Goal: Information Seeking & Learning: Learn about a topic

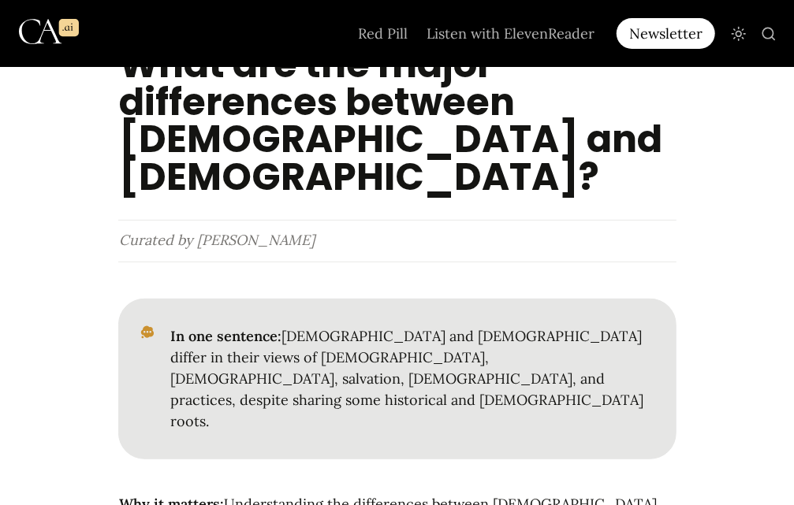
scroll to position [158, 0]
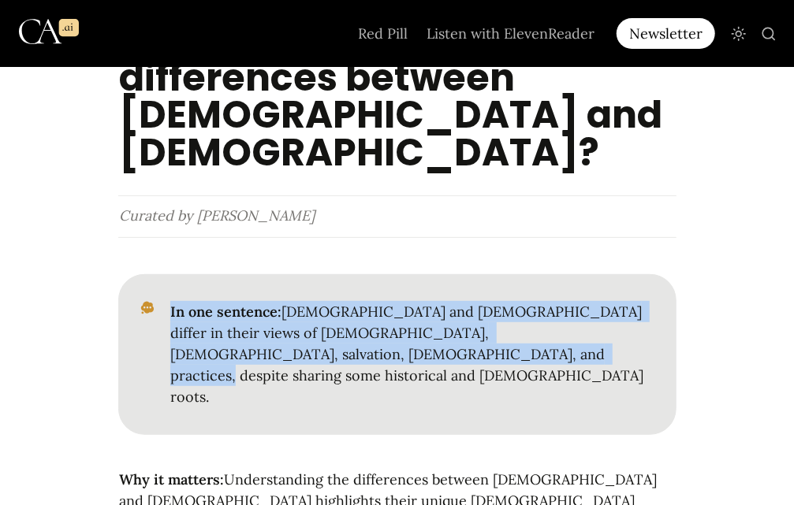
drag, startPoint x: 168, startPoint y: 273, endPoint x: 331, endPoint y: 315, distance: 168.7
click at [331, 315] on div "In one sentence: [DEMOGRAPHIC_DATA] and [DEMOGRAPHIC_DATA] differ in their view…" at bounding box center [397, 354] width 558 height 161
drag, startPoint x: 331, startPoint y: 315, endPoint x: 291, endPoint y: 300, distance: 42.9
copy p "In one sentence: [DEMOGRAPHIC_DATA] and [DEMOGRAPHIC_DATA] differ in their view…"
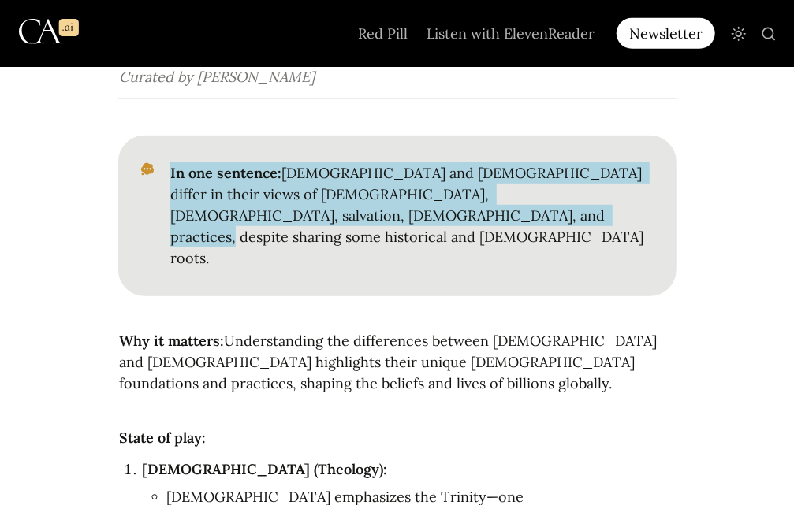
scroll to position [315, 0]
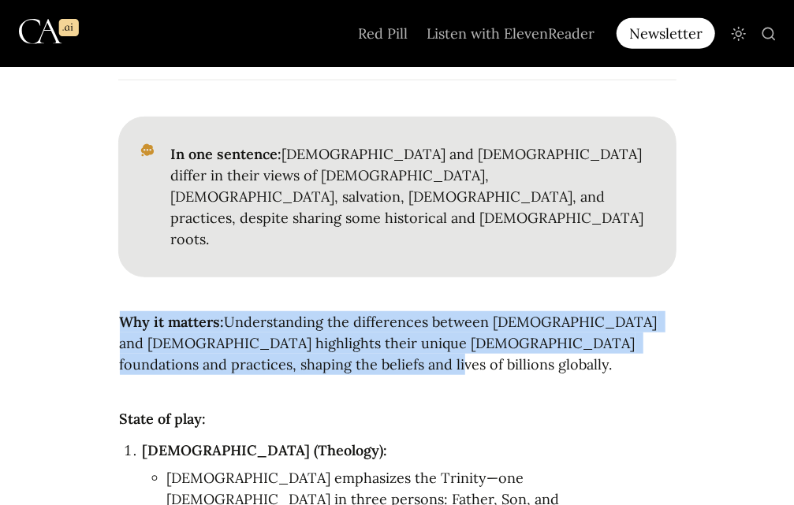
drag, startPoint x: 115, startPoint y: 237, endPoint x: 319, endPoint y: 276, distance: 207.1
drag, startPoint x: 319, startPoint y: 276, endPoint x: 248, endPoint y: 263, distance: 71.3
copy p "Why it matters: Understanding the differences between [DEMOGRAPHIC_DATA] and [D…"
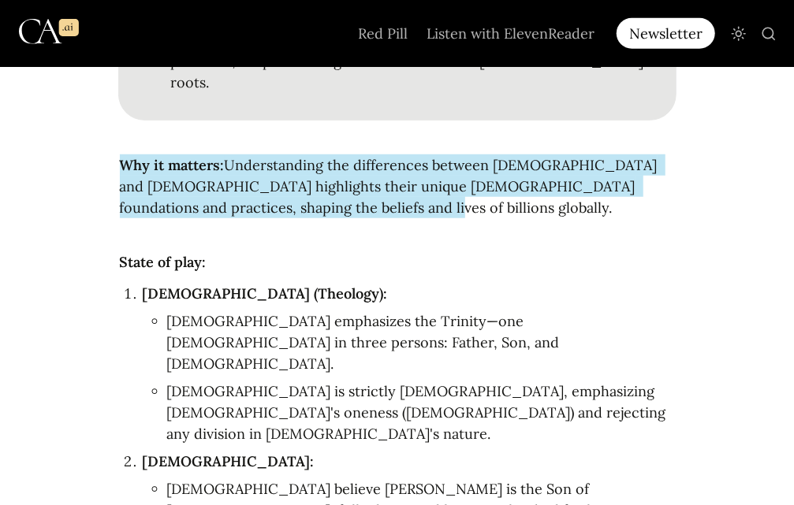
scroll to position [473, 0]
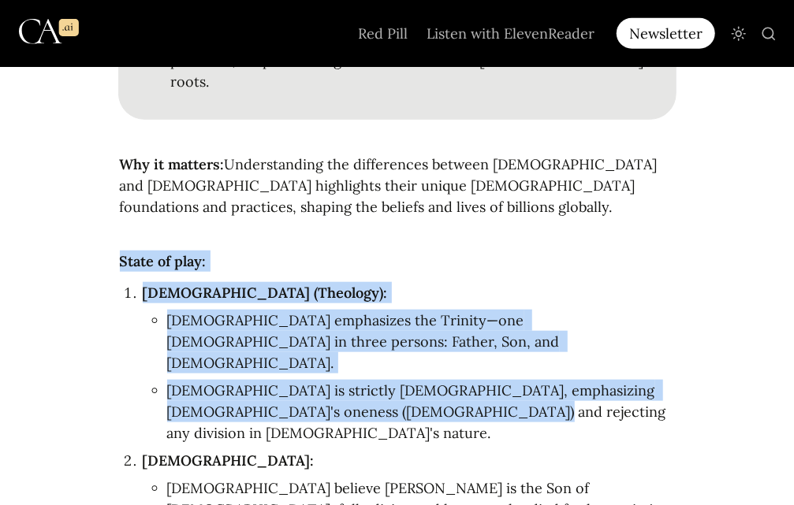
drag, startPoint x: 121, startPoint y: 180, endPoint x: 446, endPoint y: 315, distance: 352.7
copy article "State of play: God (Theology): Christianity emphasizes the Trinity—one God in t…"
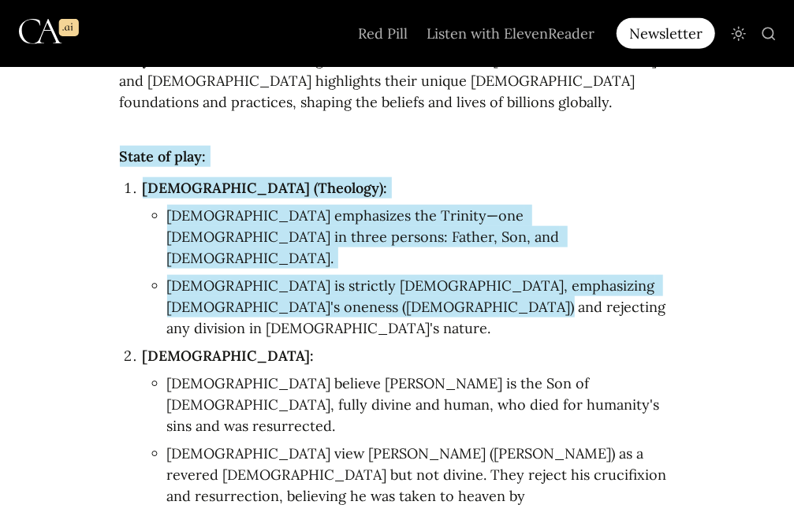
scroll to position [631, 0]
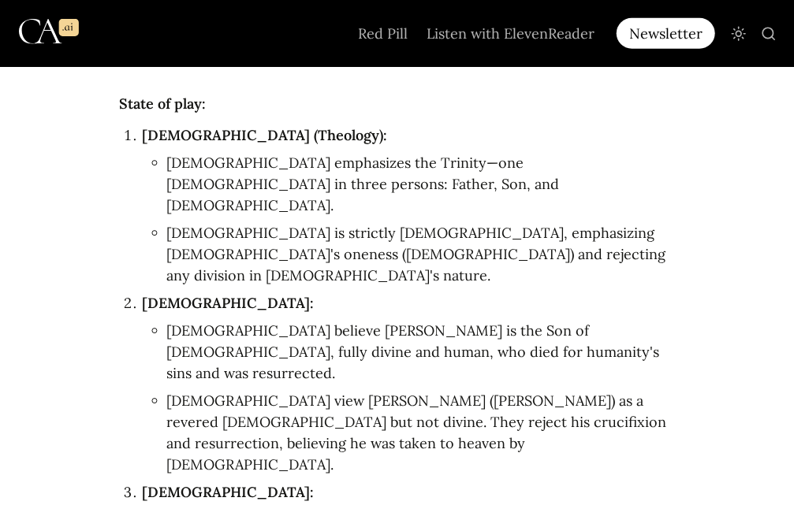
click at [143, 290] on li "Jesus:" at bounding box center [410, 303] width 534 height 26
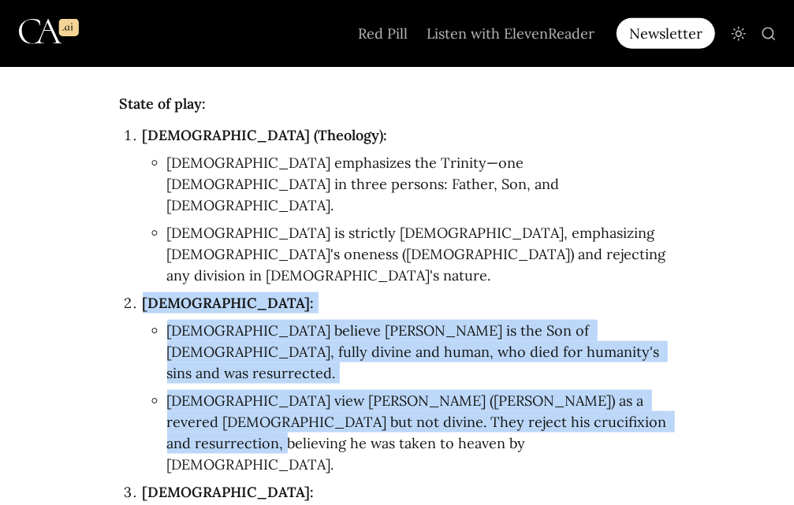
drag, startPoint x: 125, startPoint y: 175, endPoint x: 646, endPoint y: 278, distance: 530.5
copy ol "Jesus: Christians believe Jesus is the Son of God, fully divine and human, who …"
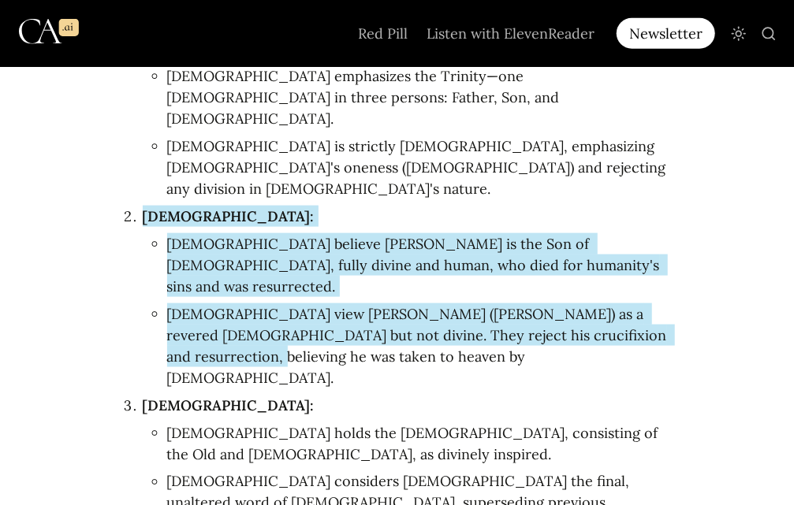
scroll to position [736, 0]
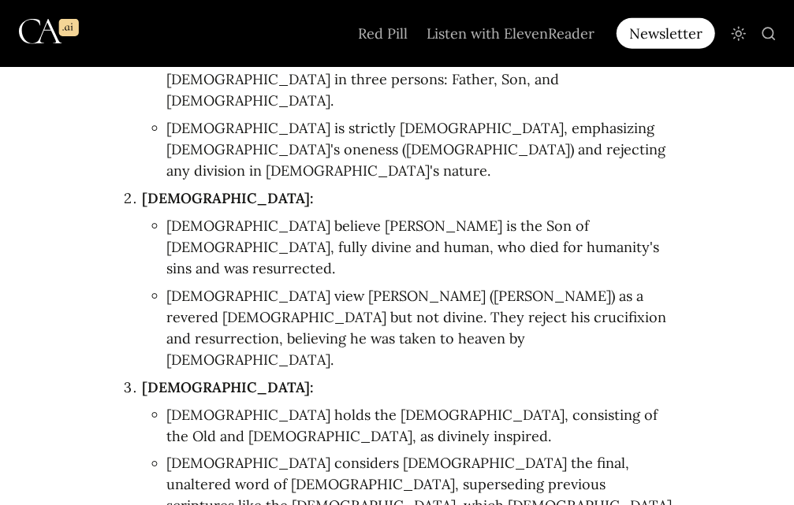
click at [330, 331] on ol "God (Theology): Christianity emphasizes the Trinity—one God in three persons: F…" at bounding box center [397, 499] width 558 height 967
click at [143, 375] on li "Scripture:" at bounding box center [410, 388] width 534 height 26
drag, startPoint x: 125, startPoint y: 196, endPoint x: 152, endPoint y: 200, distance: 27.9
click at [152, 375] on li "Scripture:" at bounding box center [410, 388] width 534 height 26
drag, startPoint x: 152, startPoint y: 200, endPoint x: 129, endPoint y: 197, distance: 23.1
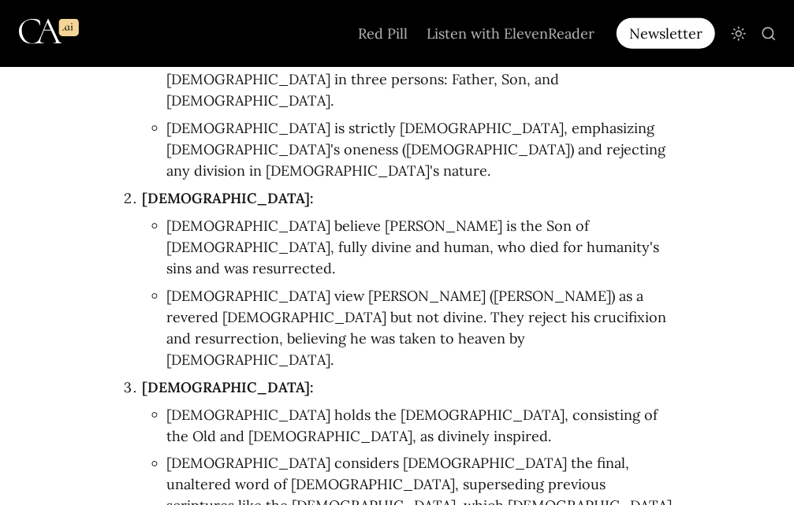
click at [143, 375] on li "Scripture:" at bounding box center [410, 388] width 534 height 26
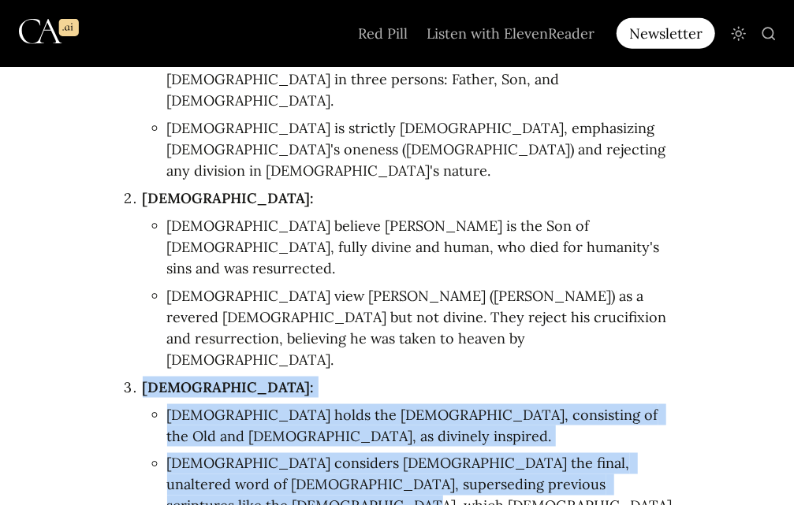
drag, startPoint x: 125, startPoint y: 194, endPoint x: 330, endPoint y: 320, distance: 240.7
click at [330, 320] on ol "God (Theology): Christianity emphasizes the Trinity—one God in three persons: F…" at bounding box center [397, 499] width 558 height 967
copy ol "Scripture: Christianity holds the Bible, consisting of the Old and New Testamen…"
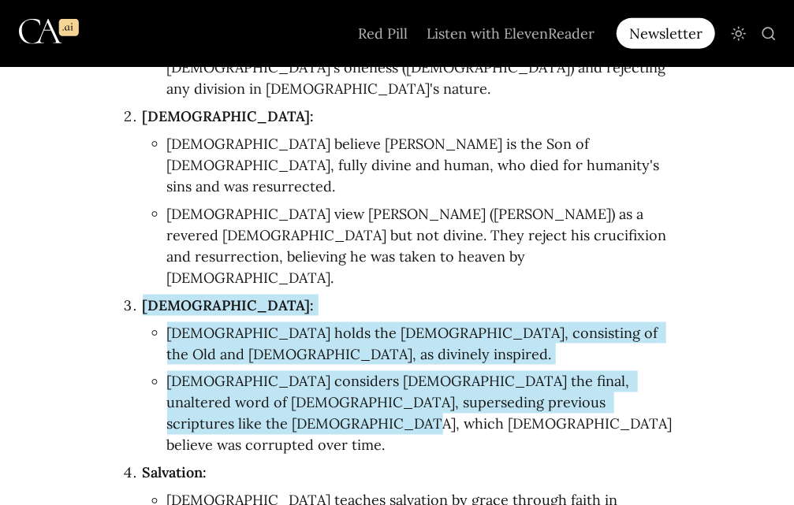
scroll to position [841, 0]
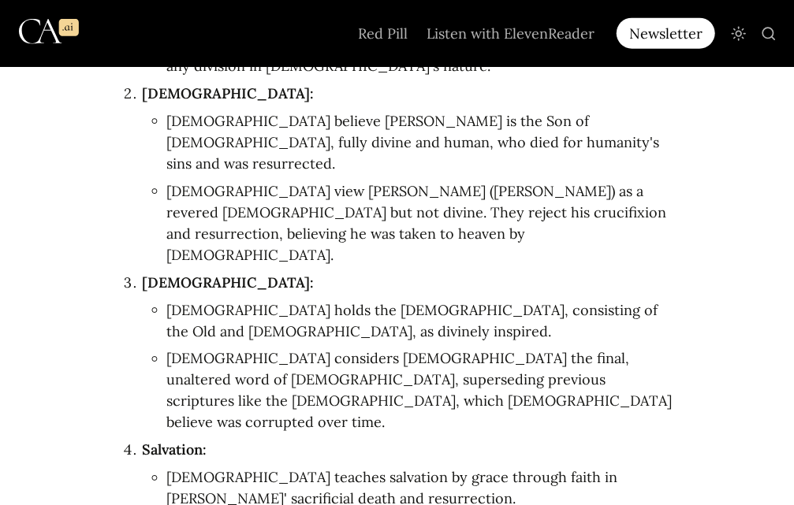
click at [143, 438] on li "Salvation:" at bounding box center [410, 451] width 534 height 26
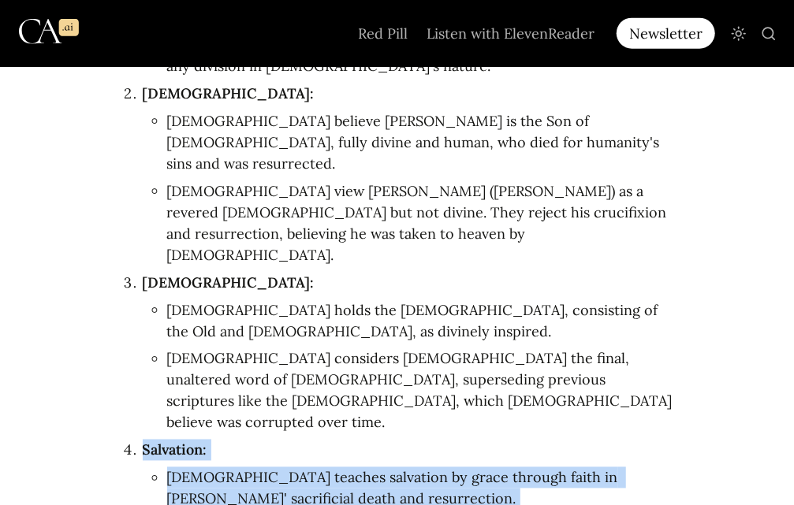
drag, startPoint x: 139, startPoint y: 237, endPoint x: 319, endPoint y: 334, distance: 205.0
click at [319, 334] on ol "God (Theology): Christianity emphasizes the Trinity—one God in three persons: F…" at bounding box center [397, 394] width 558 height 967
copy ol "Salvation: Christianity teaches salvation by grace through faith in Jesus' sacr…"
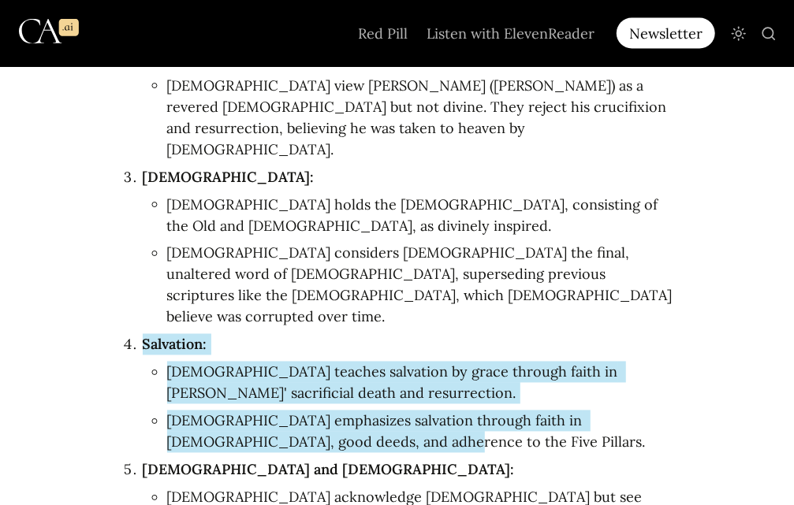
scroll to position [998, 0]
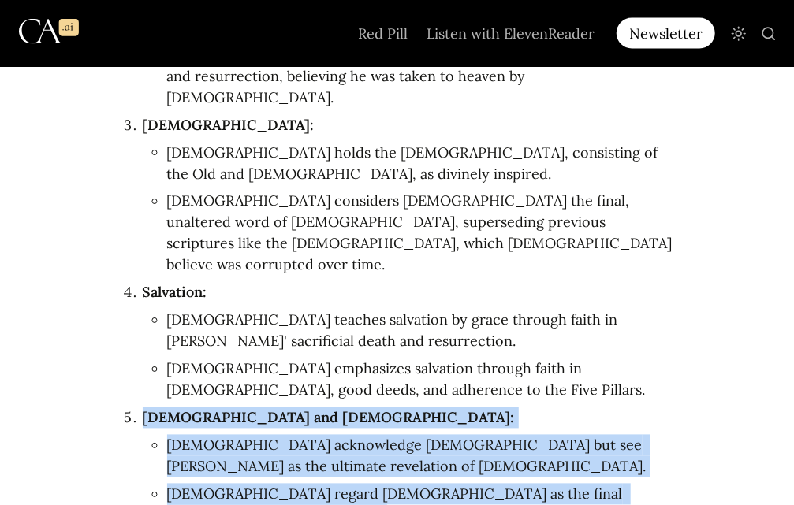
drag, startPoint x: 311, startPoint y: 310, endPoint x: 131, endPoint y: 214, distance: 204.2
click at [131, 214] on ol "God (Theology): Christianity emphasizes the Trinity—one God in three persons: F…" at bounding box center [397, 236] width 558 height 967
drag, startPoint x: 131, startPoint y: 214, endPoint x: 192, endPoint y: 202, distance: 62.8
copy ol "Prophets and Revelation: Christians acknowledge prophets but see Jesus as the u…"
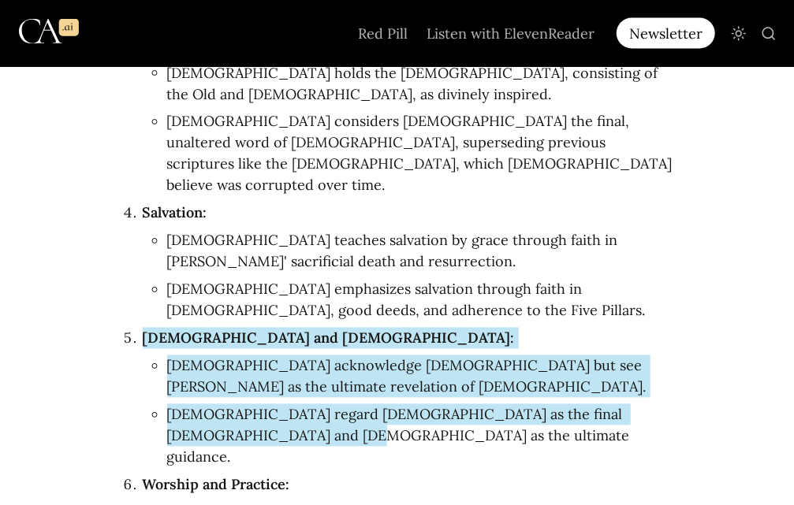
scroll to position [1104, 0]
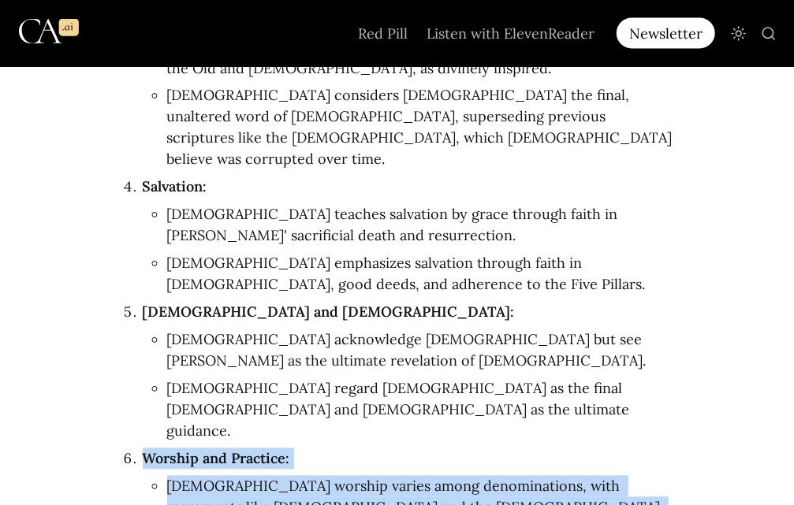
drag, startPoint x: 460, startPoint y: 328, endPoint x: 125, endPoint y: 239, distance: 347.5
click at [125, 239] on ol "God (Theology): Christianity emphasizes the Trinity—one God in three persons: F…" at bounding box center [397, 131] width 558 height 967
drag, startPoint x: 125, startPoint y: 239, endPoint x: 184, endPoint y: 229, distance: 59.9
copy ol "Worship and Practice: Christian worship varies among denominations, with sacram…"
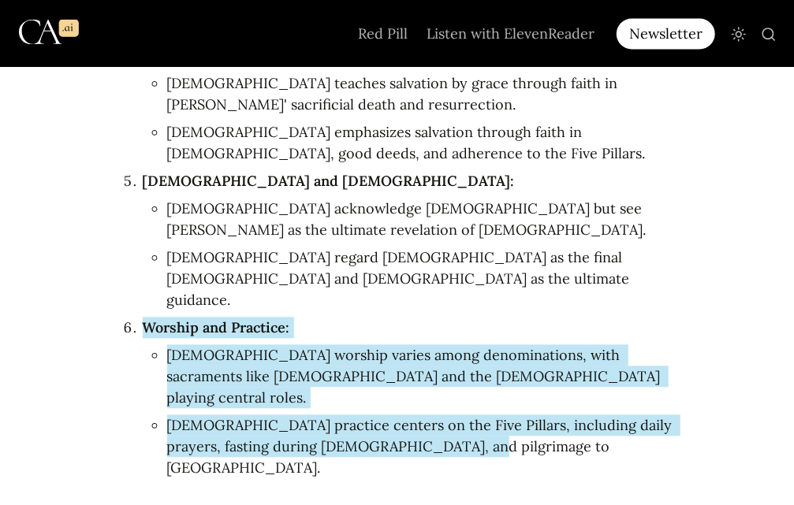
scroll to position [1262, 0]
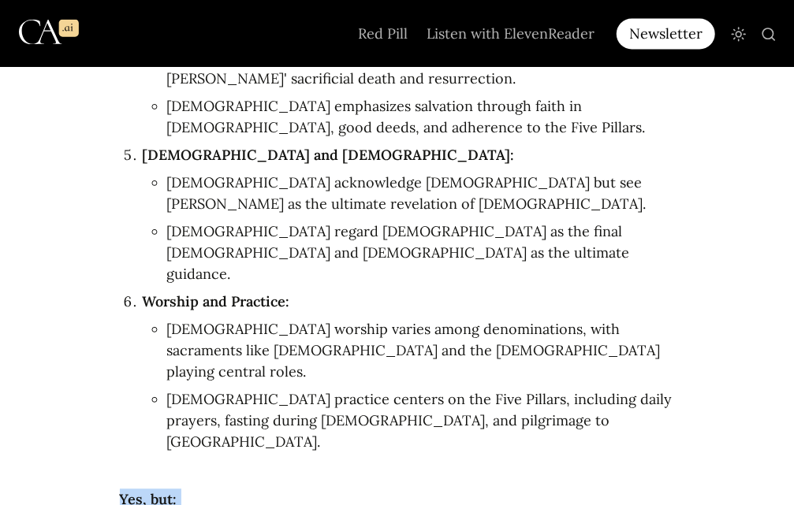
drag, startPoint x: 117, startPoint y: 218, endPoint x: 274, endPoint y: 332, distance: 194.3
drag, startPoint x: 274, startPoint y: 332, endPoint x: 259, endPoint y: 300, distance: 35.3
copy article "Yes, but: While these differences are foundational, Christianity and Islam shar…"
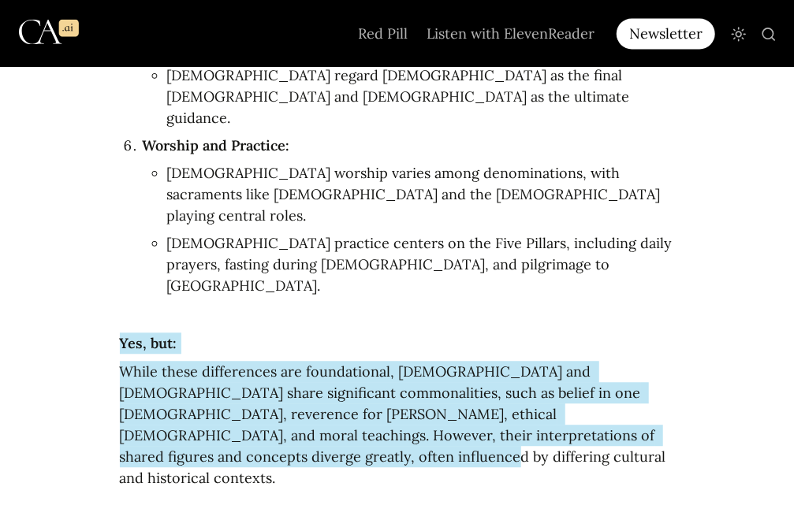
scroll to position [1419, 0]
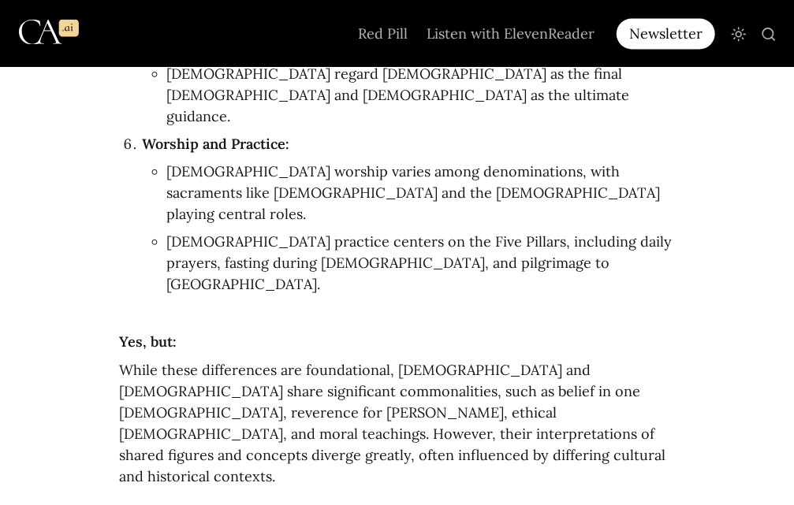
drag, startPoint x: 122, startPoint y: 234, endPoint x: 337, endPoint y: 326, distance: 233.5
drag, startPoint x: 337, startPoint y: 326, endPoint x: 312, endPoint y: 301, distance: 35.1
copy article "What skeptics say: Critics argue that theological differences, especially regar…"
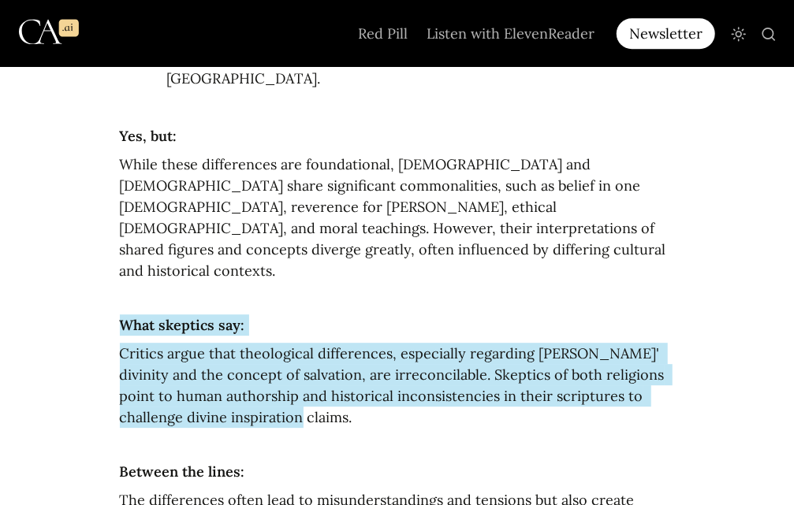
scroll to position [1629, 0]
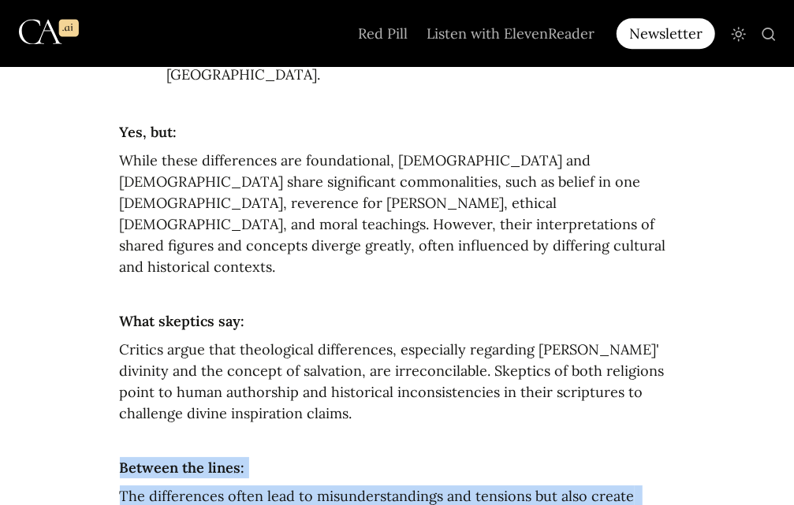
drag, startPoint x: 118, startPoint y: 168, endPoint x: 445, endPoint y: 241, distance: 334.6
click at [445, 241] on article "Curated by Justin Bailey In one sentence: Christianity and Islam differ in thei…" at bounding box center [398, 386] width 710 height 3337
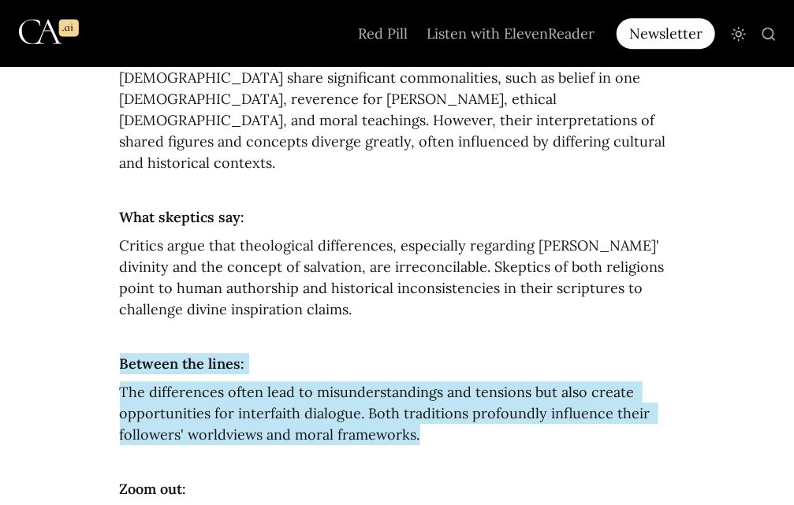
scroll to position [1735, 0]
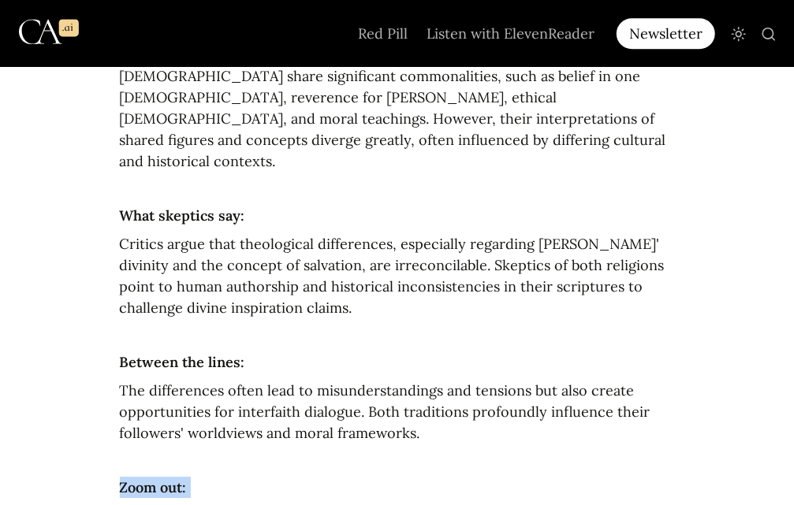
drag, startPoint x: 255, startPoint y: 283, endPoint x: 114, endPoint y: 196, distance: 166.7
click at [114, 196] on article "Curated by Justin Bailey In one sentence: Christianity and Islam differ in thei…" at bounding box center [398, 280] width 710 height 3337
drag, startPoint x: 114, startPoint y: 196, endPoint x: 160, endPoint y: 186, distance: 47.5
drag, startPoint x: 314, startPoint y: 347, endPoint x: 188, endPoint y: 347, distance: 125.4
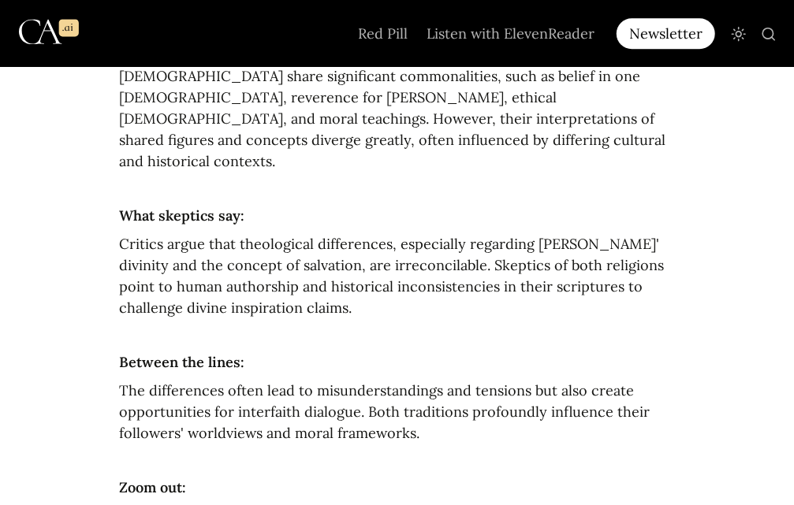
drag, startPoint x: 115, startPoint y: 338, endPoint x: 278, endPoint y: 442, distance: 192.5
click at [278, 442] on article "Curated by Justin Bailey In one sentence: Christianity and Islam differ in thei…" at bounding box center [398, 280] width 710 height 3337
drag, startPoint x: 278, startPoint y: 442, endPoint x: 207, endPoint y: 337, distance: 126.0
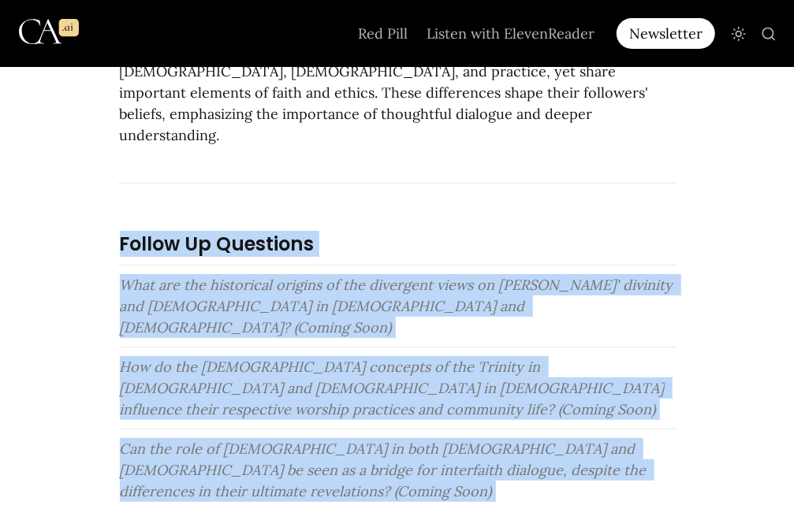
scroll to position [2384, 0]
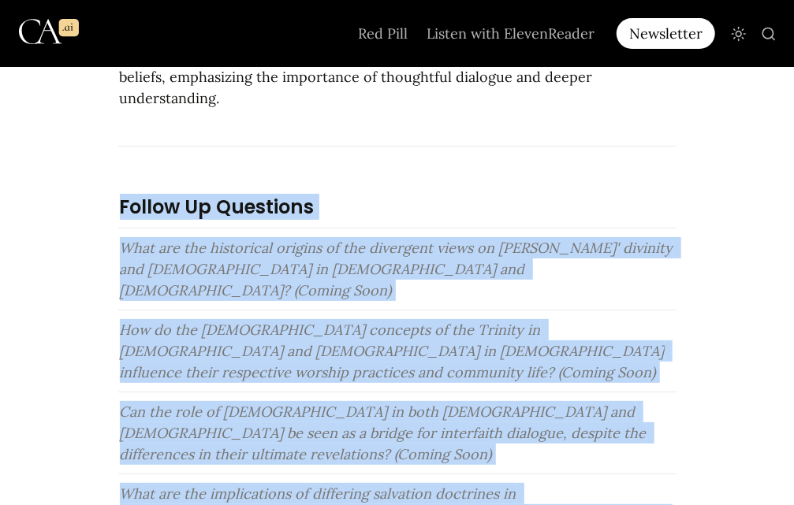
drag, startPoint x: 117, startPoint y: 168, endPoint x: 674, endPoint y: 301, distance: 572.4
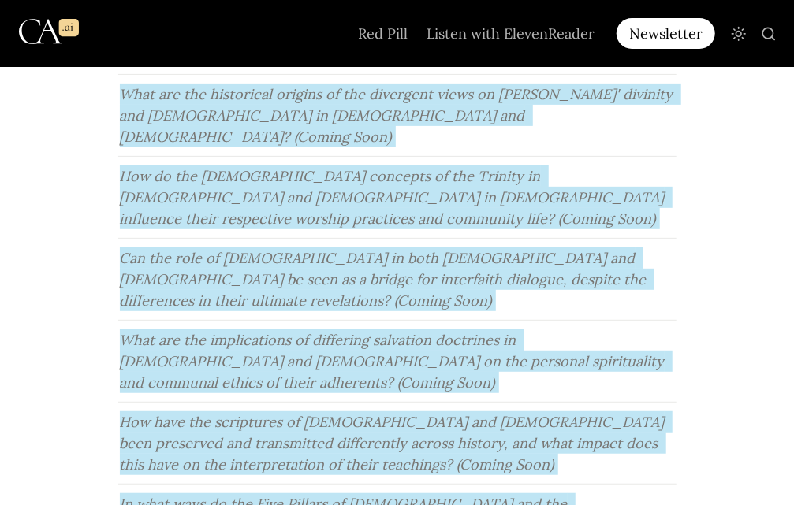
scroll to position [2542, 0]
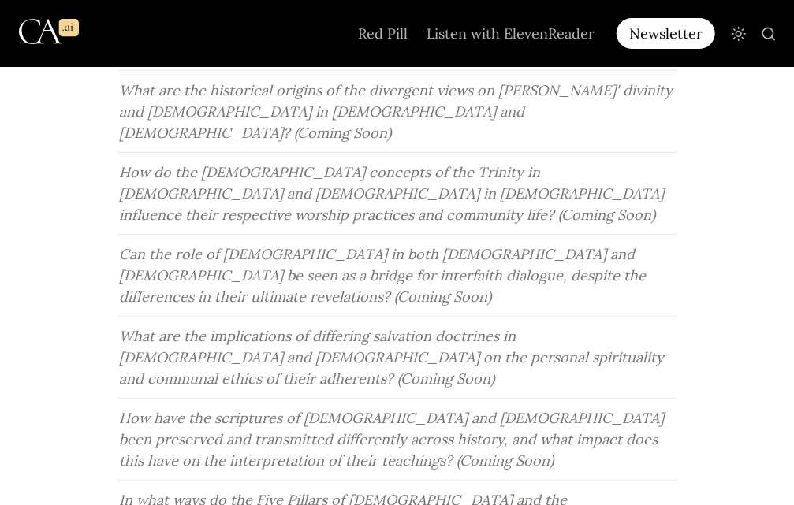
drag, startPoint x: 120, startPoint y: 175, endPoint x: 590, endPoint y: 408, distance: 524.3
click at [766, 32] on icon "Main" at bounding box center [769, 34] width 16 height 16
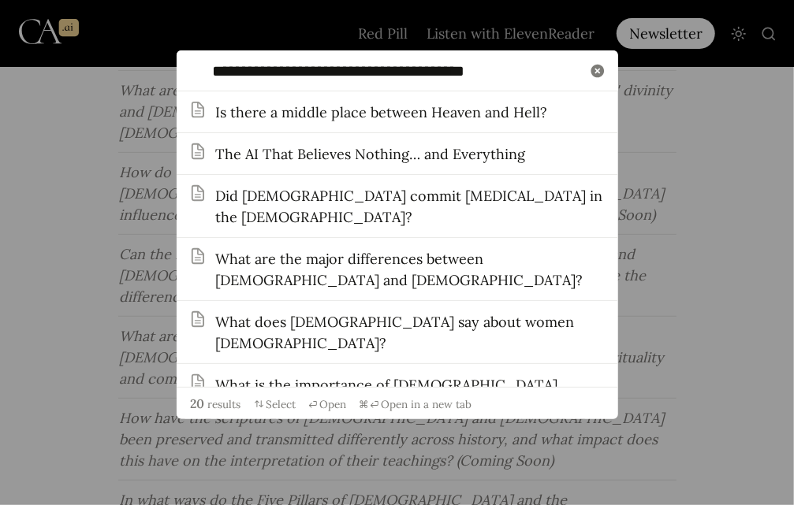
click at [525, 76] on input "**********" at bounding box center [397, 70] width 369 height 17
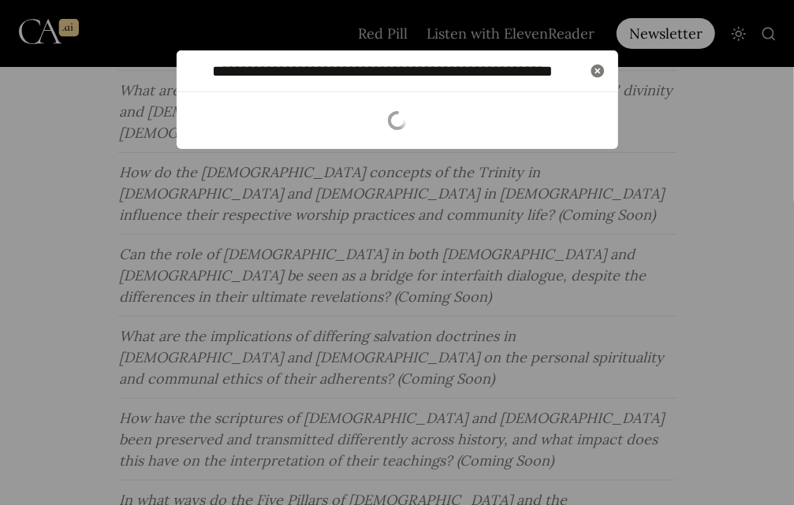
scroll to position [0, 25]
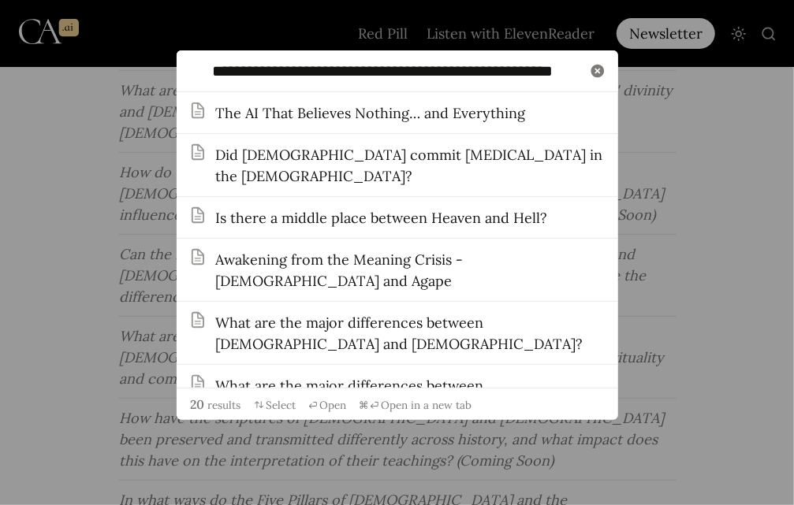
type input "**********"
click at [395, 151] on div "Did God commit genocide in the Old Testament?" at bounding box center [411, 165] width 390 height 43
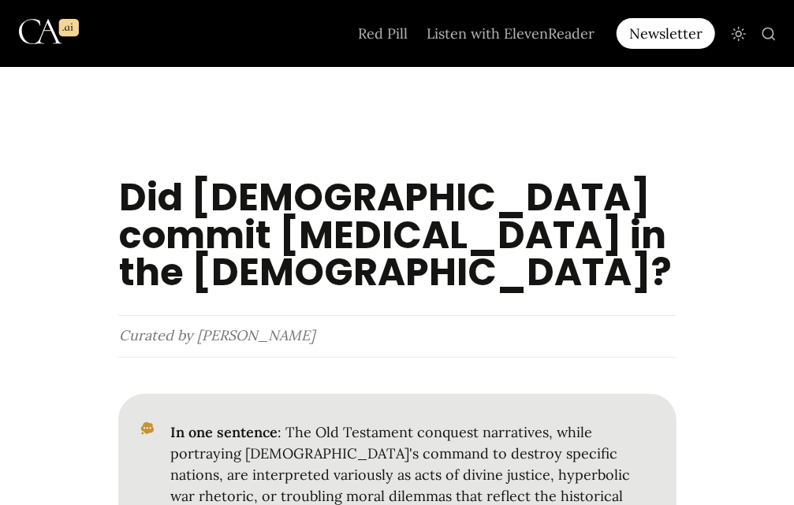
scroll to position [52, 0]
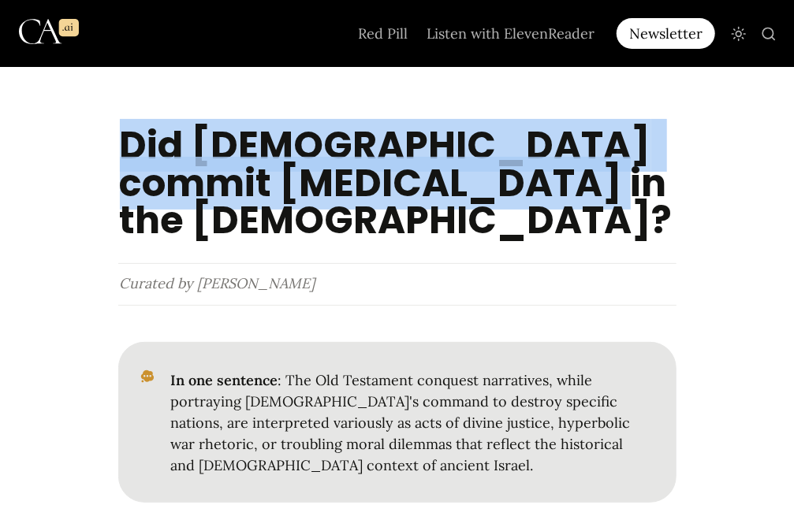
drag, startPoint x: 124, startPoint y: 142, endPoint x: 572, endPoint y: 186, distance: 450.8
click at [572, 186] on h1 "Did God commit genocide in the Old Testament?" at bounding box center [397, 183] width 558 height 116
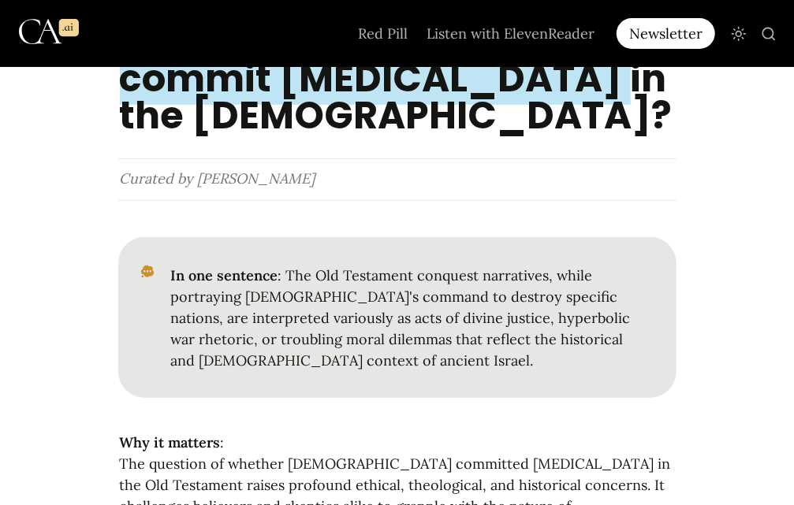
scroll to position [158, 0]
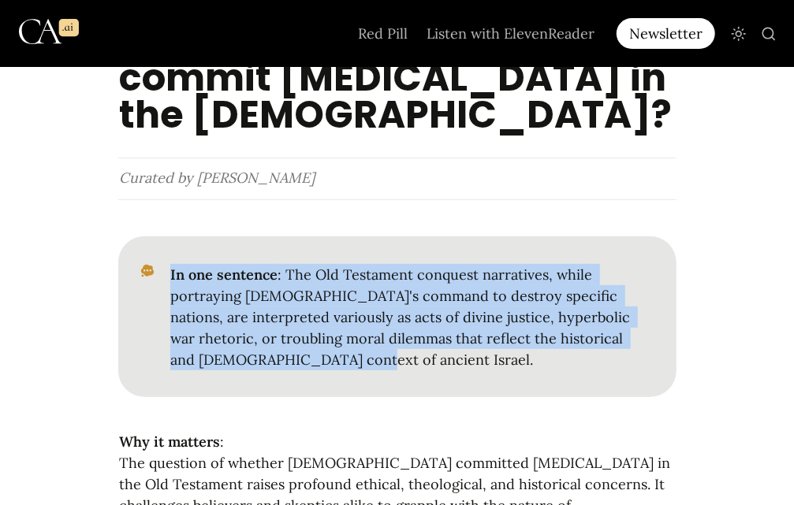
drag, startPoint x: 172, startPoint y: 234, endPoint x: 310, endPoint y: 321, distance: 163.0
click at [310, 321] on p "In one sentence : The Old Testament conquest narratives, while portraying God's…" at bounding box center [410, 317] width 483 height 111
drag, startPoint x: 310, startPoint y: 321, endPoint x: 281, endPoint y: 286, distance: 45.3
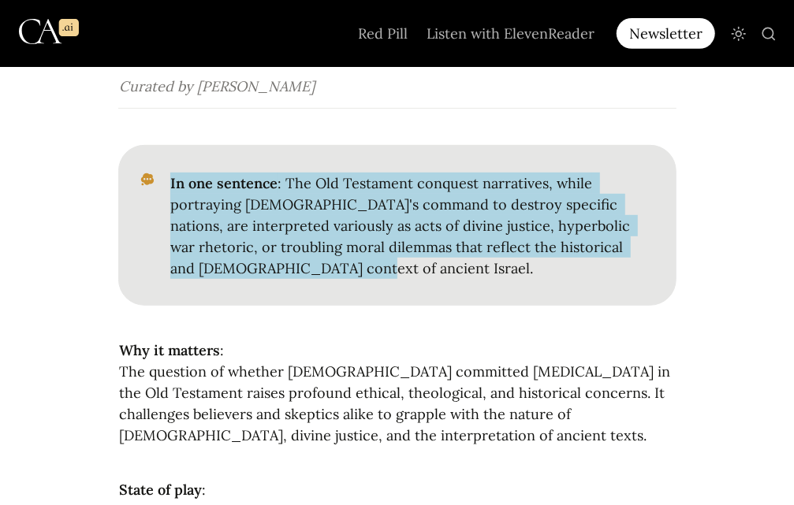
scroll to position [315, 0]
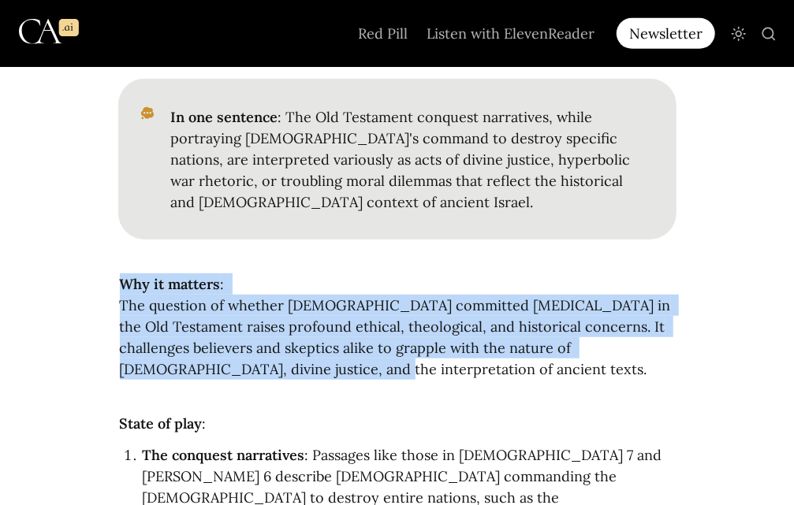
drag, startPoint x: 125, startPoint y: 244, endPoint x: 341, endPoint y: 333, distance: 233.7
click at [341, 333] on p "Why it matters : The question of whether God committed genocide in the Old Test…" at bounding box center [397, 326] width 558 height 111
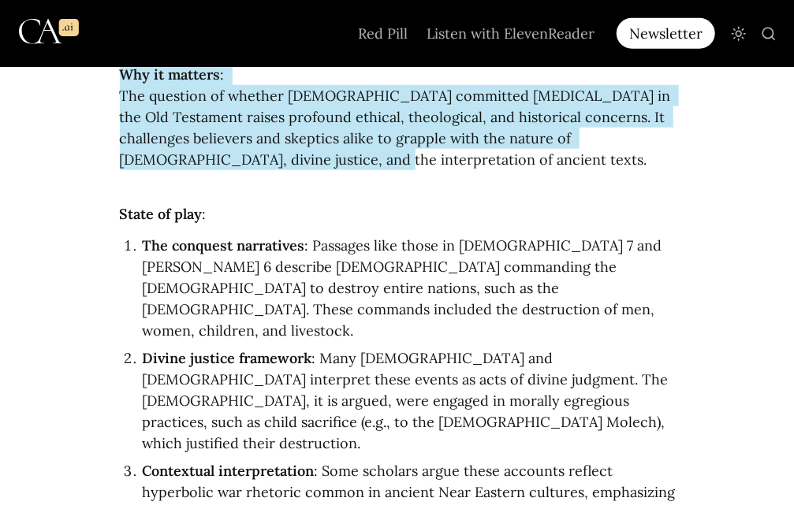
scroll to position [578, 0]
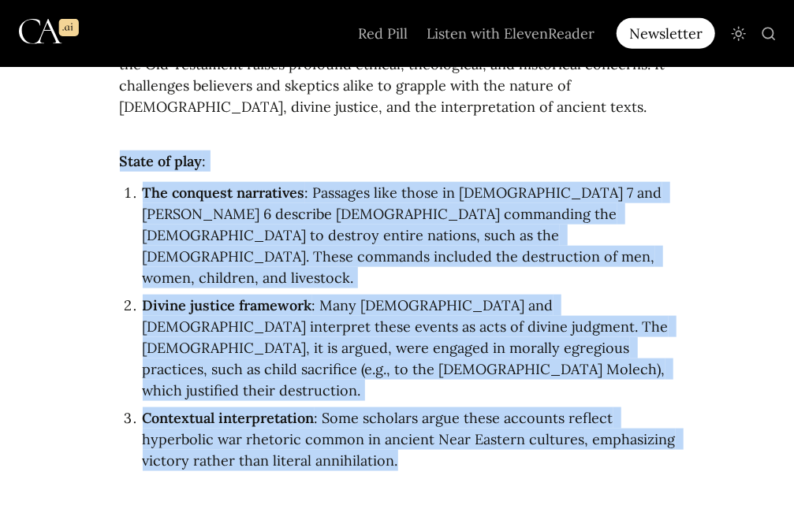
drag, startPoint x: 117, startPoint y: 120, endPoint x: 436, endPoint y: 385, distance: 414.3
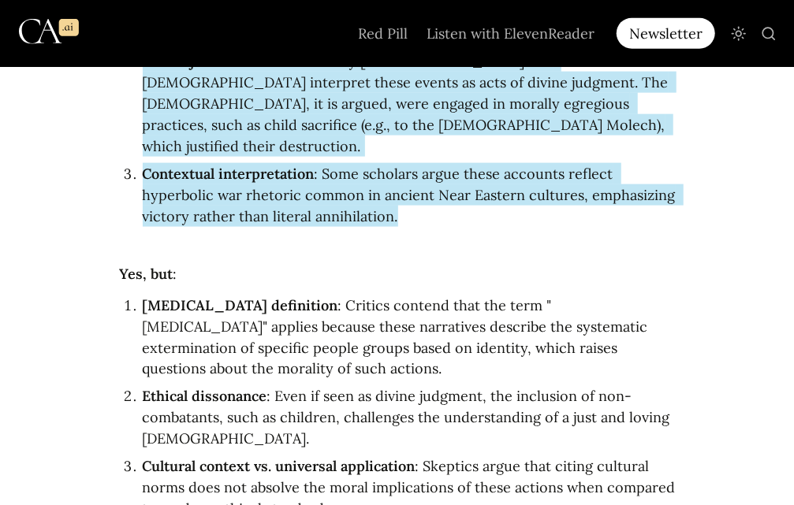
scroll to position [841, 0]
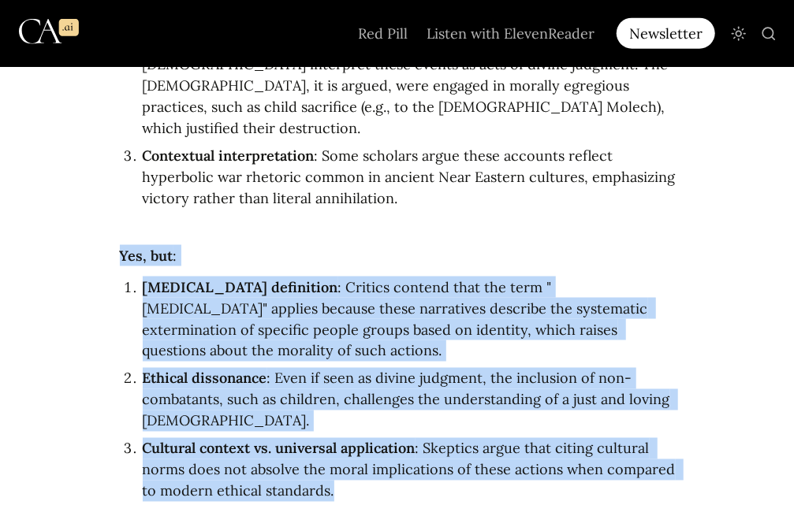
drag, startPoint x: 121, startPoint y: 172, endPoint x: 386, endPoint y: 383, distance: 339.5
drag, startPoint x: 386, startPoint y: 383, endPoint x: 335, endPoint y: 239, distance: 153.1
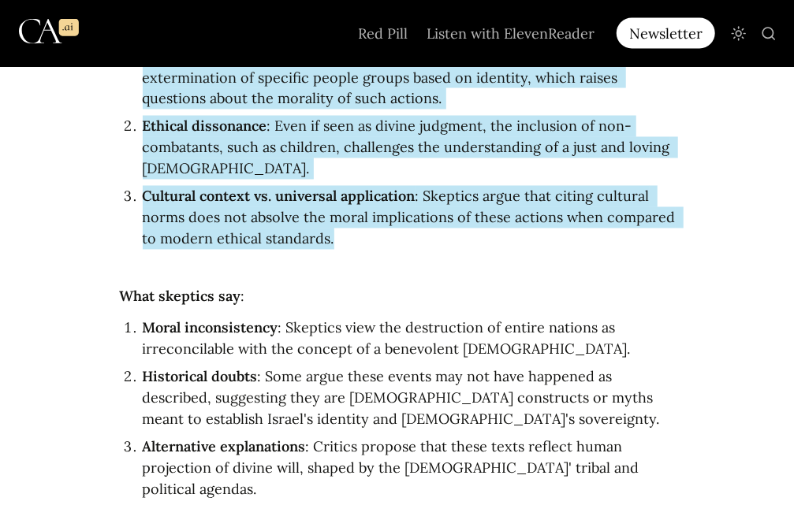
scroll to position [1104, 0]
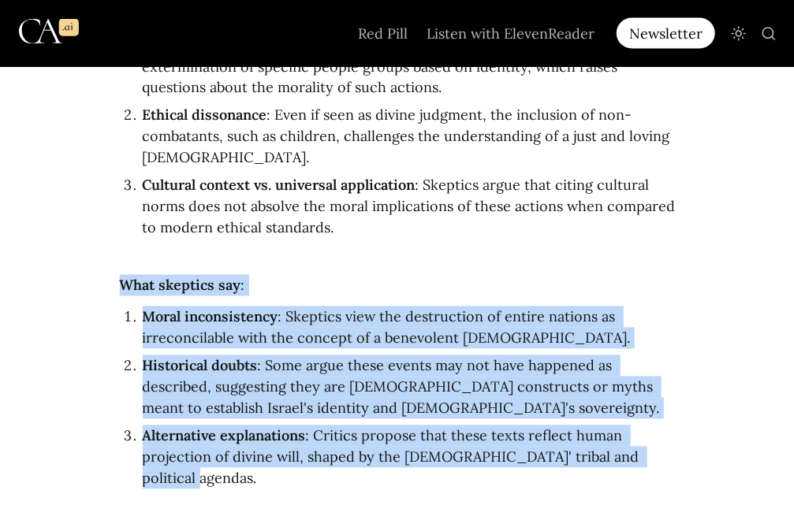
drag, startPoint x: 123, startPoint y: 181, endPoint x: 655, endPoint y: 366, distance: 563.3
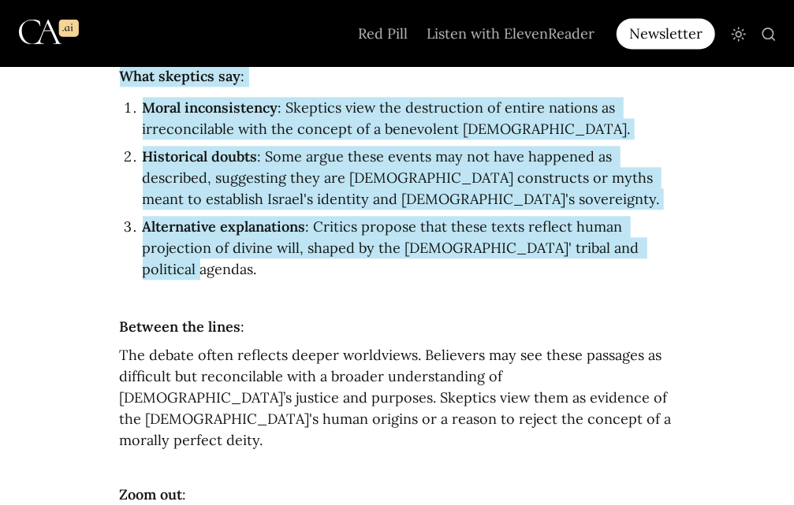
scroll to position [1366, 0]
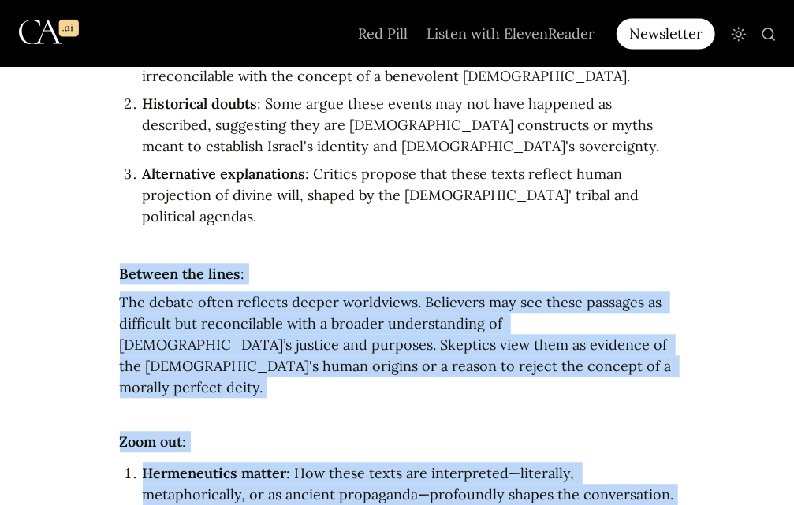
drag, startPoint x: 121, startPoint y: 145, endPoint x: 541, endPoint y: 412, distance: 497.4
click at [541, 412] on article "Curated by Justin Bailey In one sentence : The Old Testament conquest narrative…" at bounding box center [398, 412] width 710 height 2939
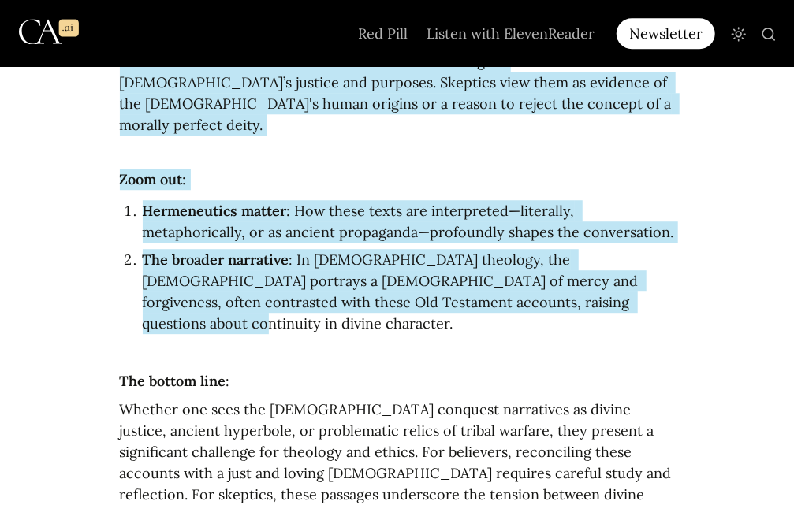
scroll to position [1682, 0]
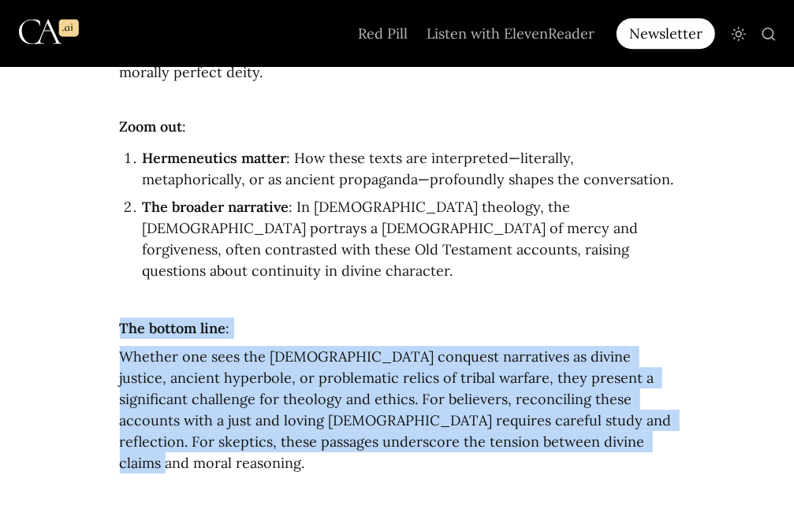
drag, startPoint x: 121, startPoint y: 161, endPoint x: 645, endPoint y: 279, distance: 537.5
click at [645, 279] on article "Curated by Justin Bailey In one sentence : The Old Testament conquest narrative…" at bounding box center [398, 96] width 710 height 2939
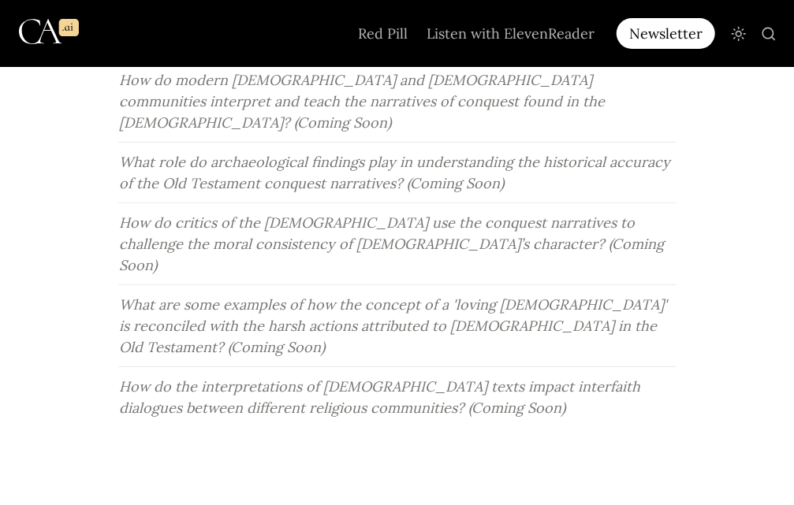
scroll to position [2549, 0]
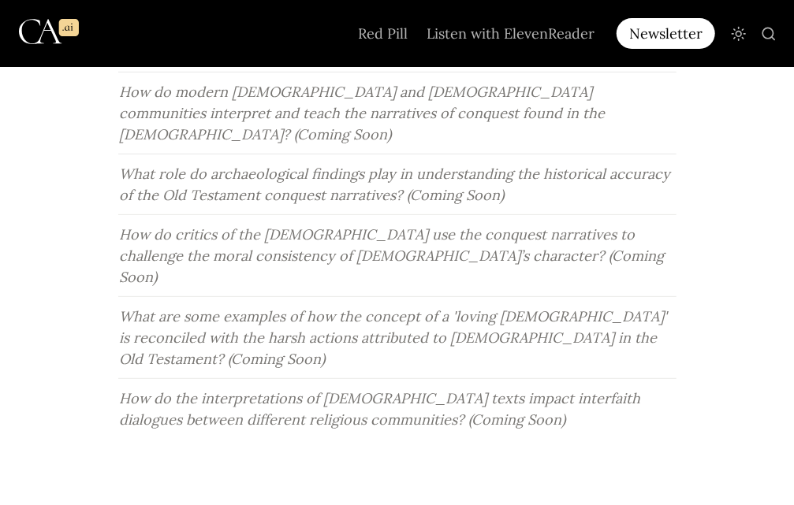
drag, startPoint x: 232, startPoint y: 311, endPoint x: 535, endPoint y: 308, distance: 303.6
drag, startPoint x: 535, startPoint y: 308, endPoint x: 519, endPoint y: 308, distance: 16.6
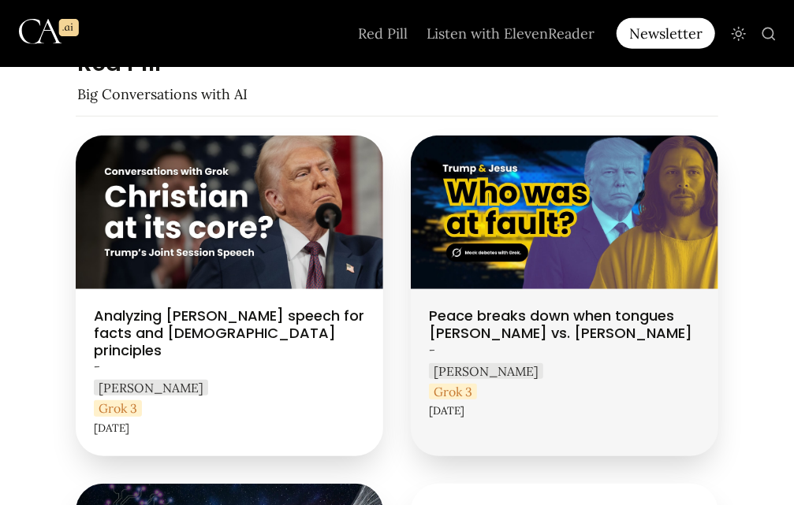
scroll to position [367, 0]
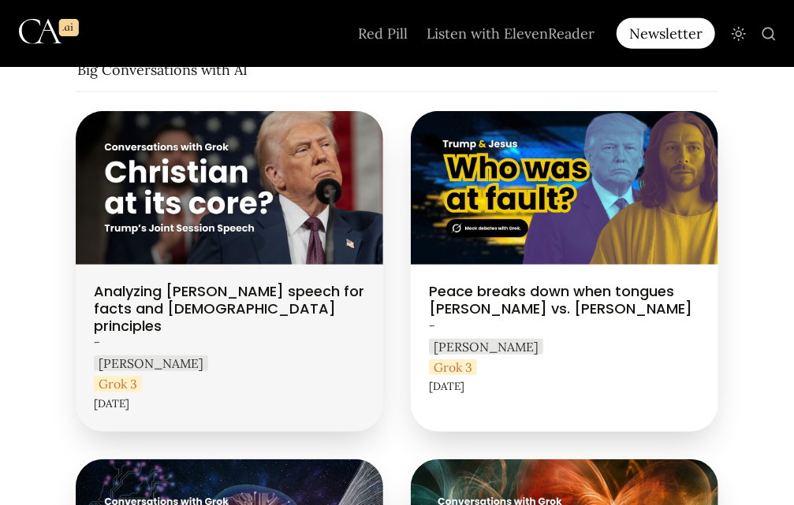
click at [252, 287] on link "Analyzing [PERSON_NAME] speech for facts and [DEMOGRAPHIC_DATA] principles" at bounding box center [230, 271] width 308 height 321
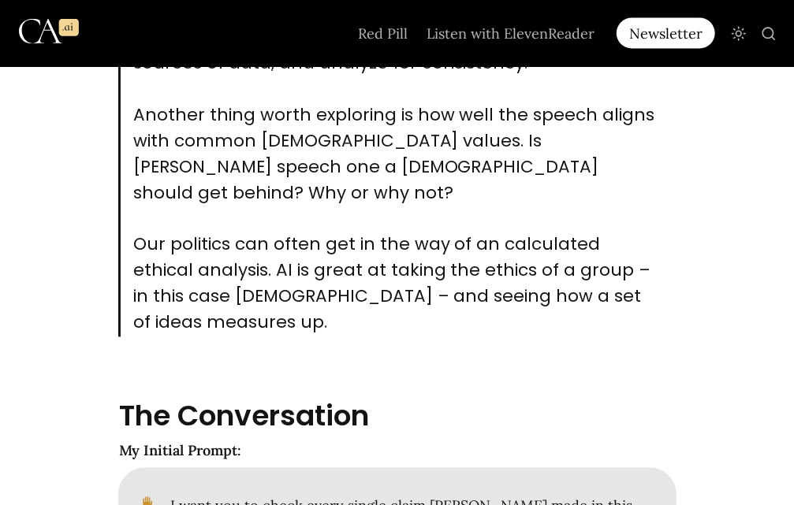
scroll to position [998, 0]
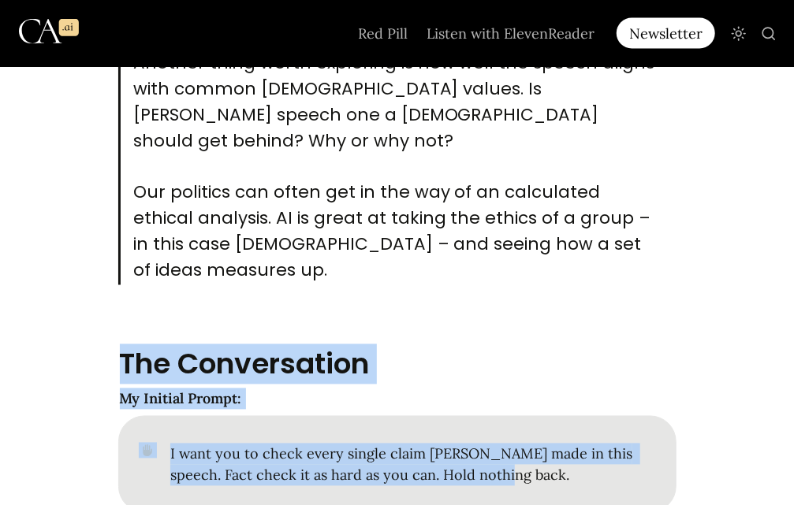
drag, startPoint x: 123, startPoint y: 248, endPoint x: 523, endPoint y: 360, distance: 414.9
copy article "The Conversation My Initial Prompt: I want you to check every single claim [PER…"
copy article "The Conversation My Initial Prompt: I want you to check every single claim Trum…"
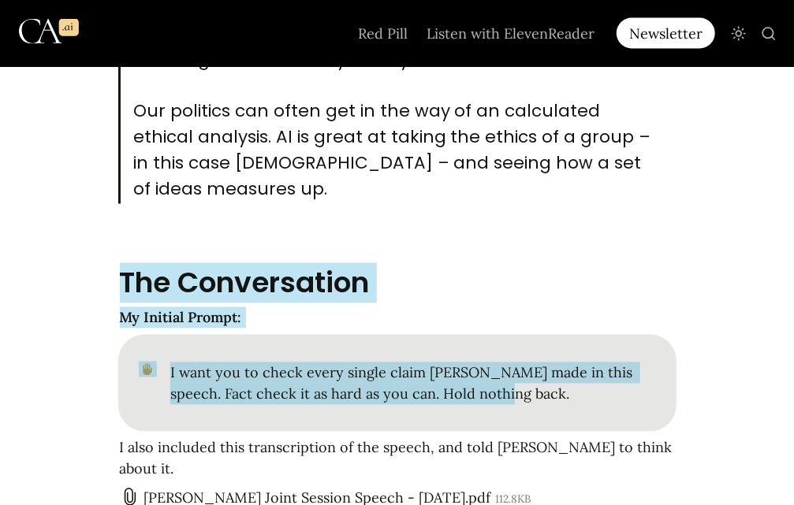
scroll to position [1104, 0]
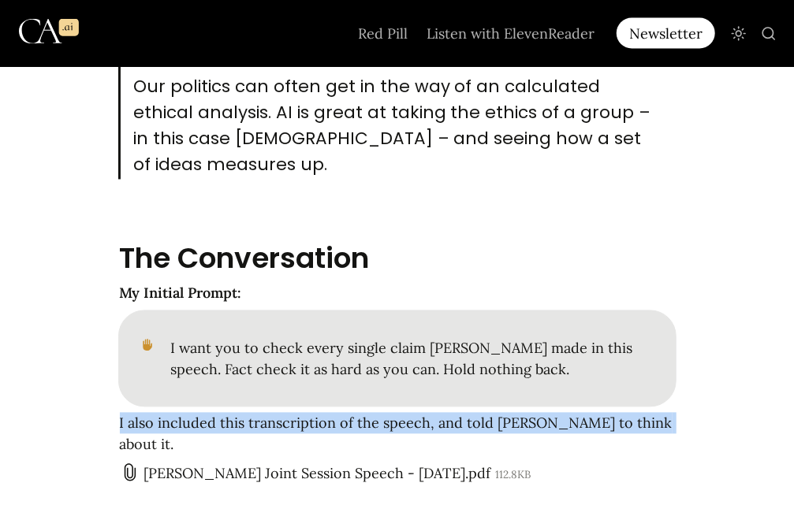
drag, startPoint x: 117, startPoint y: 309, endPoint x: 647, endPoint y: 312, distance: 529.9
drag, startPoint x: 647, startPoint y: 312, endPoint x: 590, endPoint y: 312, distance: 56.8
copy p "I also included this transcription of the speech, and told Grok to think about …"
click at [300, 465] on span "Trump Joint Session Speech - March 2025.pdf" at bounding box center [317, 474] width 347 height 18
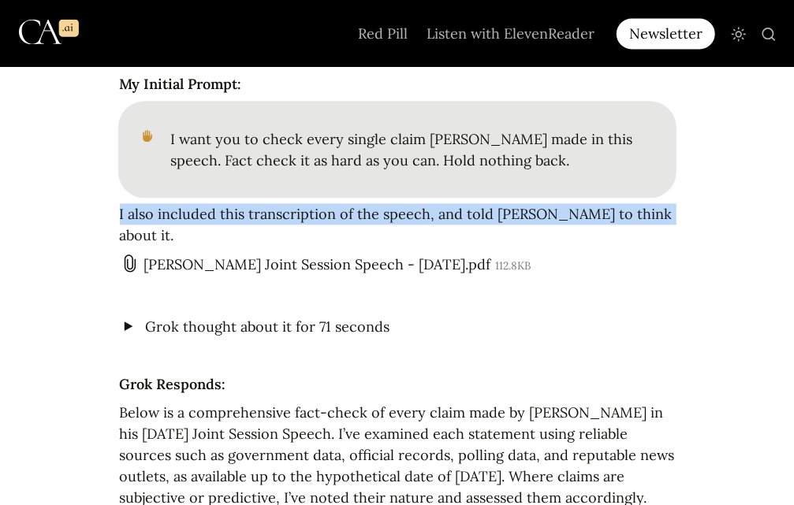
scroll to position [1366, 0]
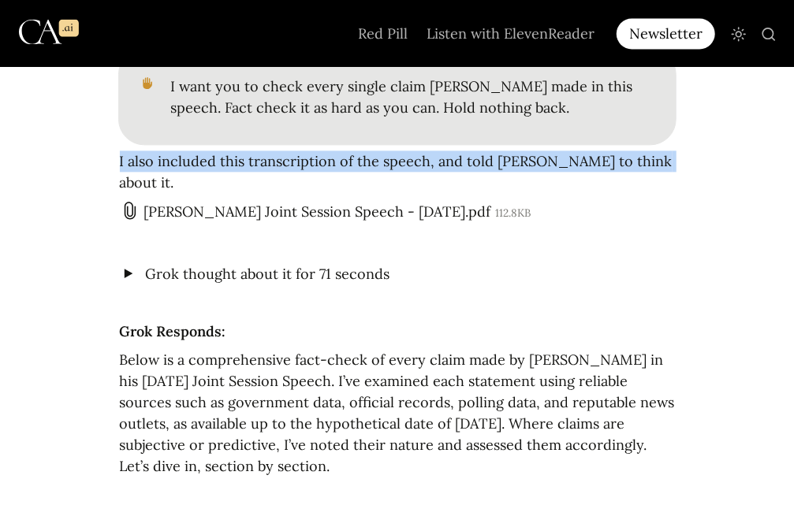
drag, startPoint x: 120, startPoint y: 197, endPoint x: 411, endPoint y: 326, distance: 318.1
copy article "Grok Responds: Below is a comprehensive fact-check of every claim made by Donal…"
click at [123, 322] on strong "Grok Responds:" at bounding box center [173, 331] width 106 height 18
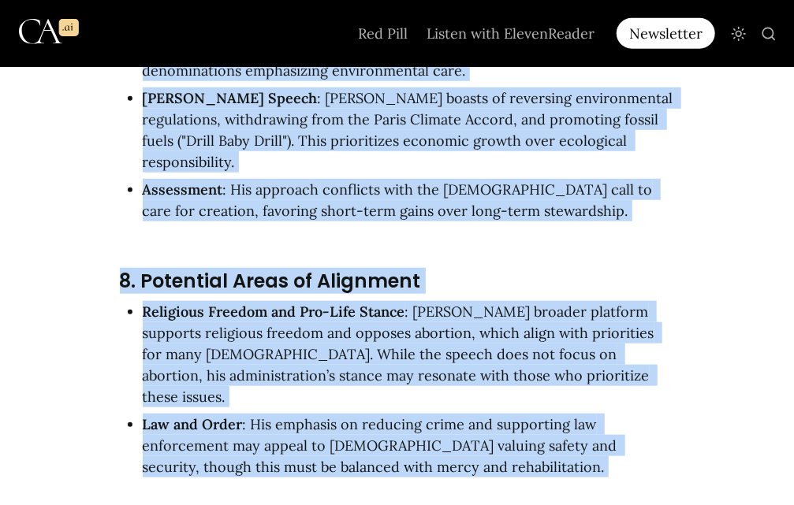
scroll to position [12668, 0]
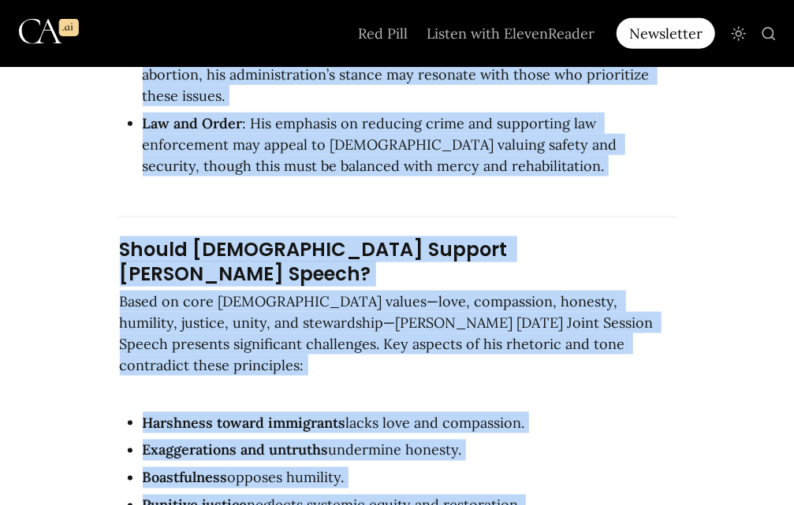
drag, startPoint x: 118, startPoint y: 200, endPoint x: 319, endPoint y: 126, distance: 214.3
drag, startPoint x: 319, startPoint y: 126, endPoint x: 240, endPoint y: 77, distance: 93.4
copy article "Grok Responds: Below is a comprehensive fact-check of every claim made by Donal…"
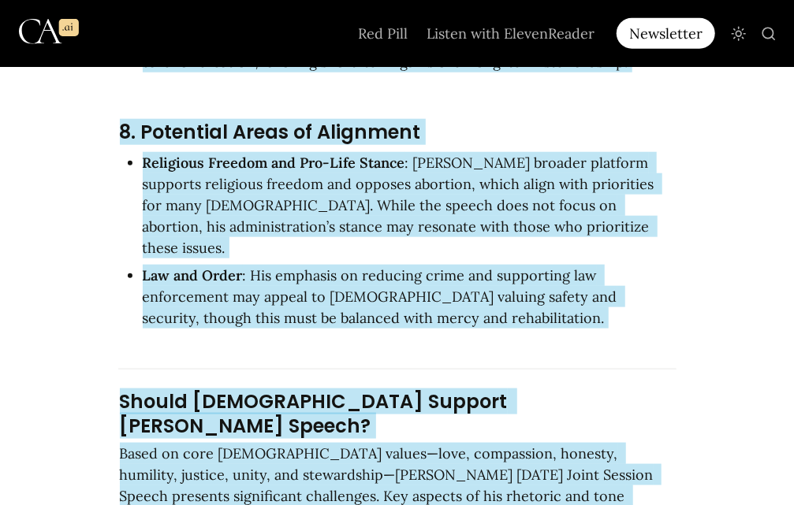
scroll to position [12511, 0]
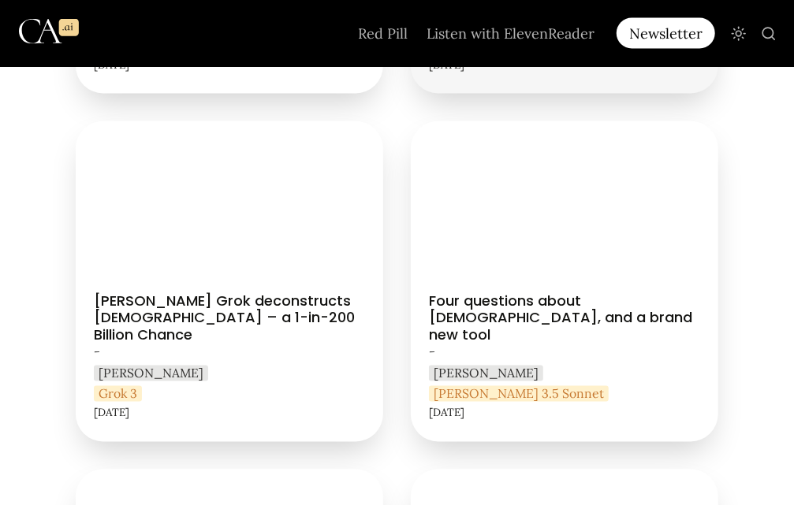
scroll to position [1051, 0]
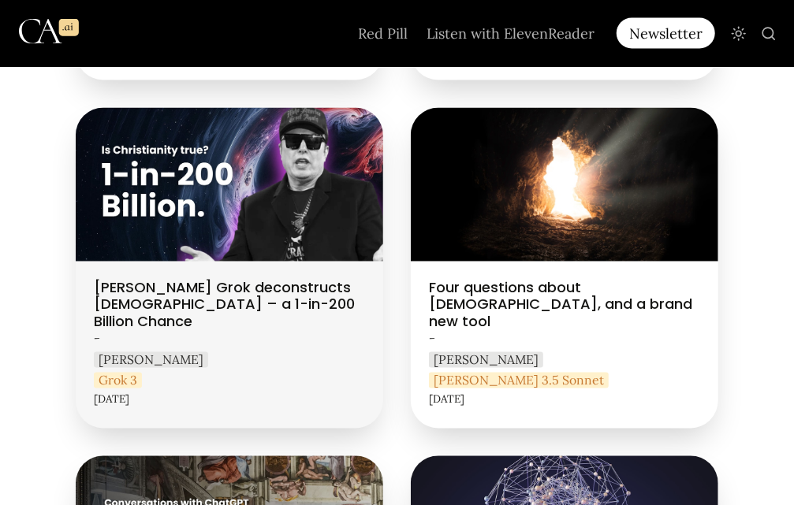
click at [214, 153] on link "[PERSON_NAME] Grok deconstructs [DEMOGRAPHIC_DATA] – a 1-in-200 Billion Chance" at bounding box center [230, 268] width 308 height 321
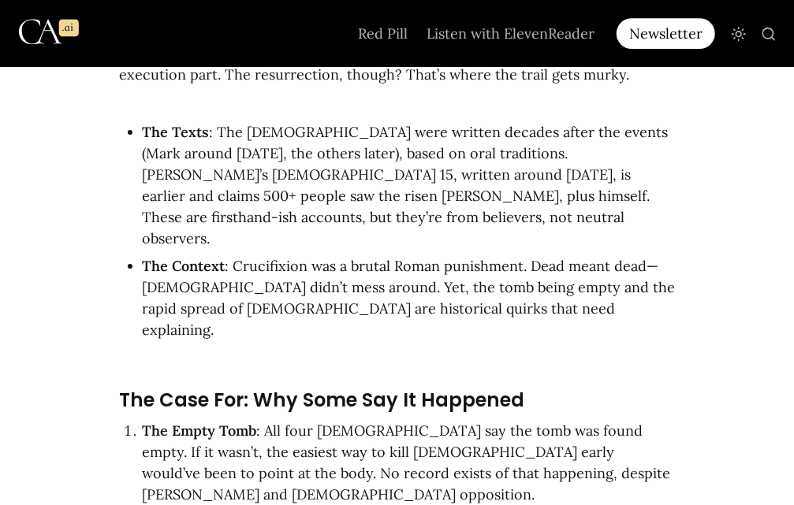
scroll to position [2050, 0]
